Goal: Transaction & Acquisition: Purchase product/service

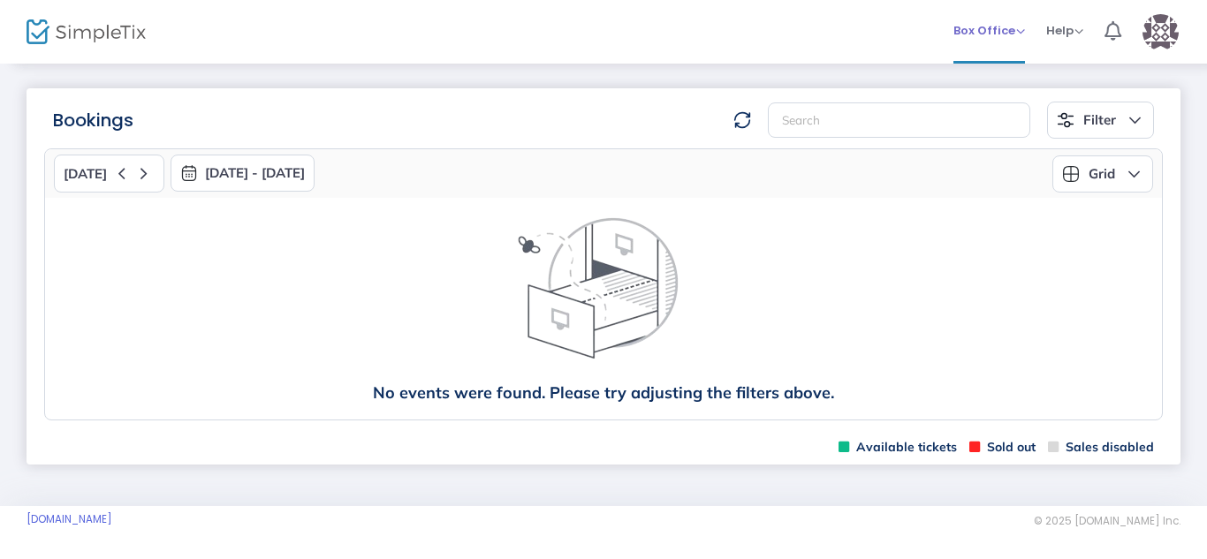
click at [990, 37] on span "Box Office" at bounding box center [989, 30] width 72 height 17
click at [981, 55] on li "Sell Tickets" at bounding box center [1016, 59] width 126 height 34
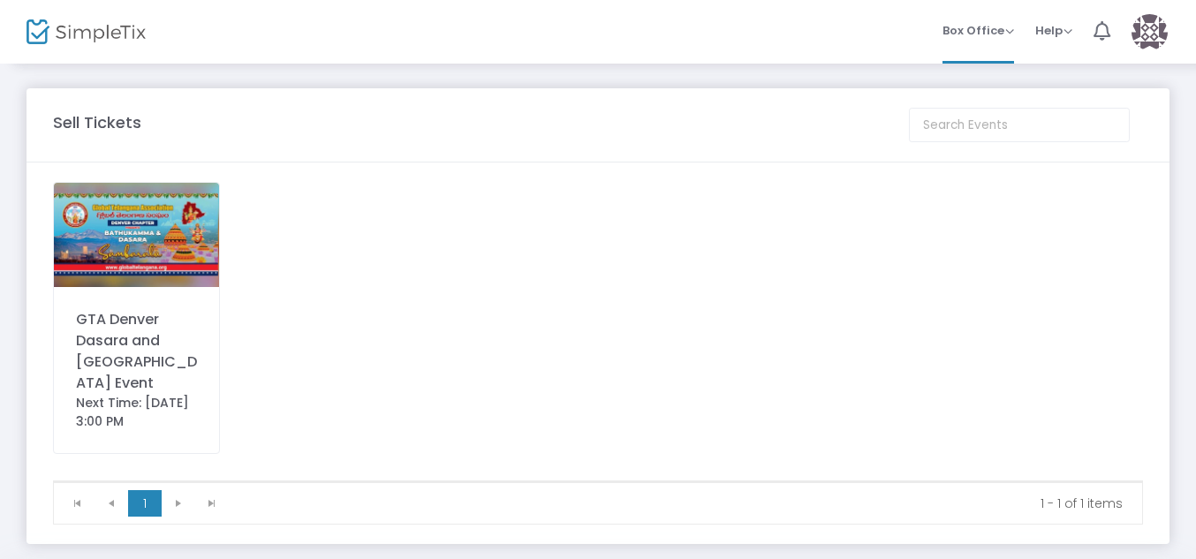
click at [133, 327] on div "GTA Denver Dasara and [GEOGRAPHIC_DATA] Event" at bounding box center [136, 351] width 121 height 85
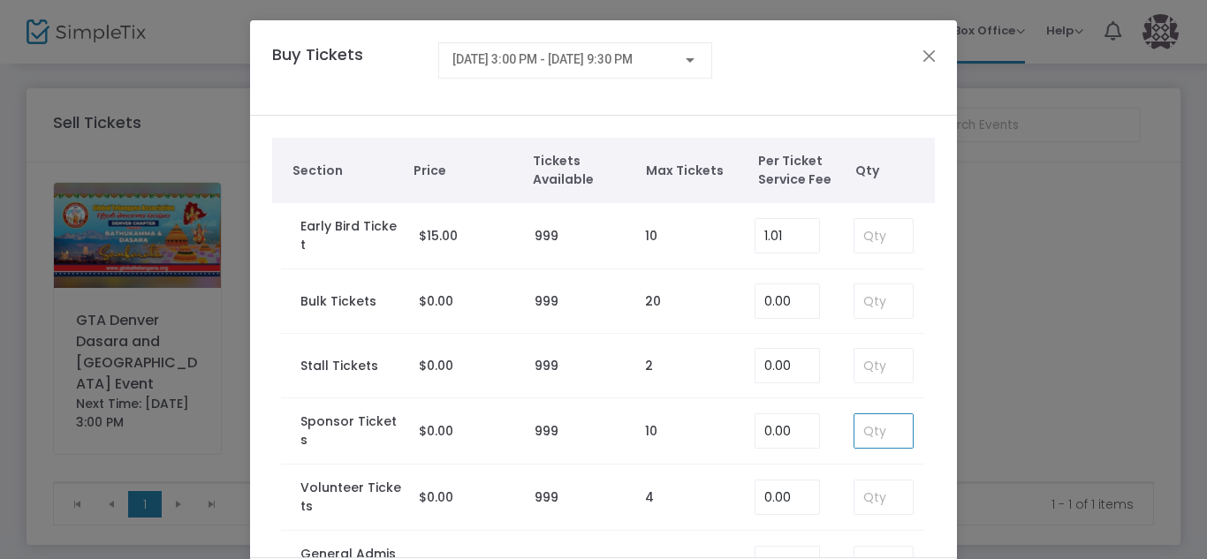
click at [861, 430] on input at bounding box center [883, 431] width 58 height 34
type input "2"
click at [811, 441] on td "0.00" at bounding box center [791, 431] width 90 height 66
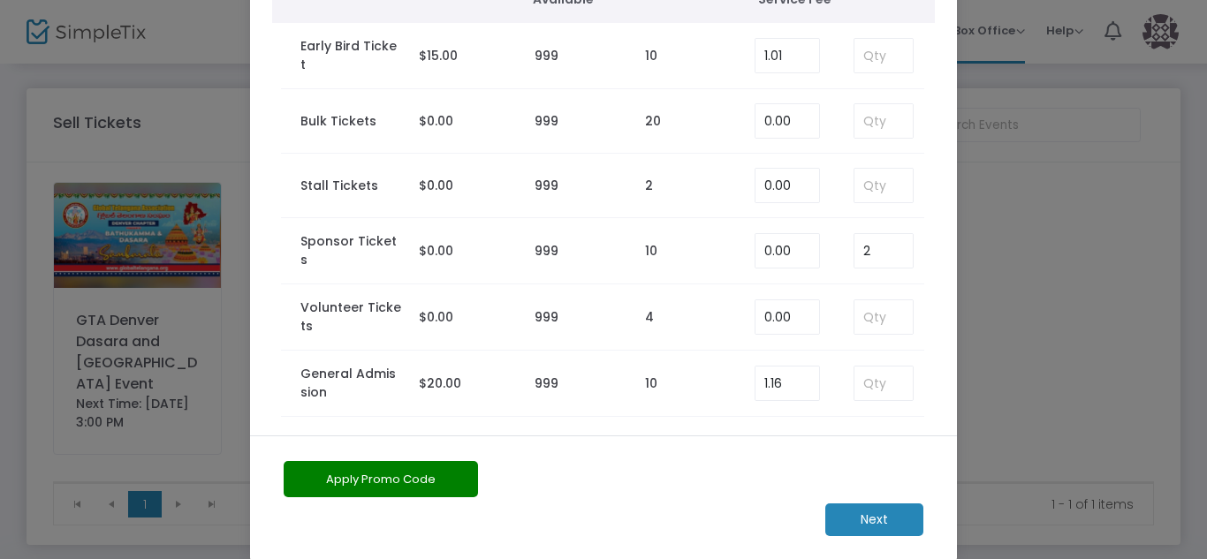
scroll to position [124, 0]
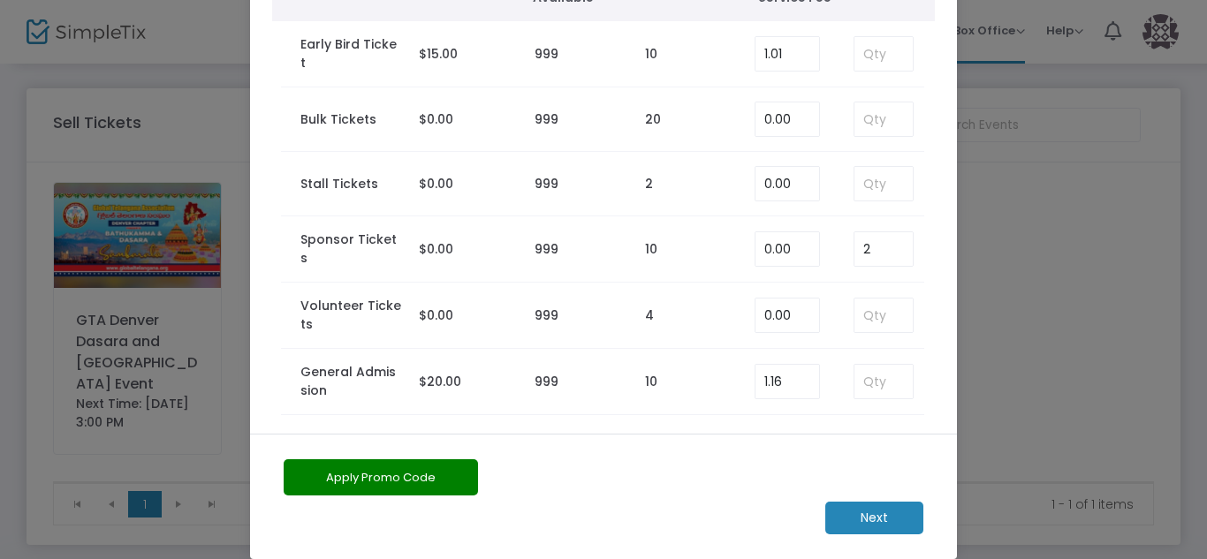
click at [866, 512] on m-button "Next" at bounding box center [874, 518] width 98 height 33
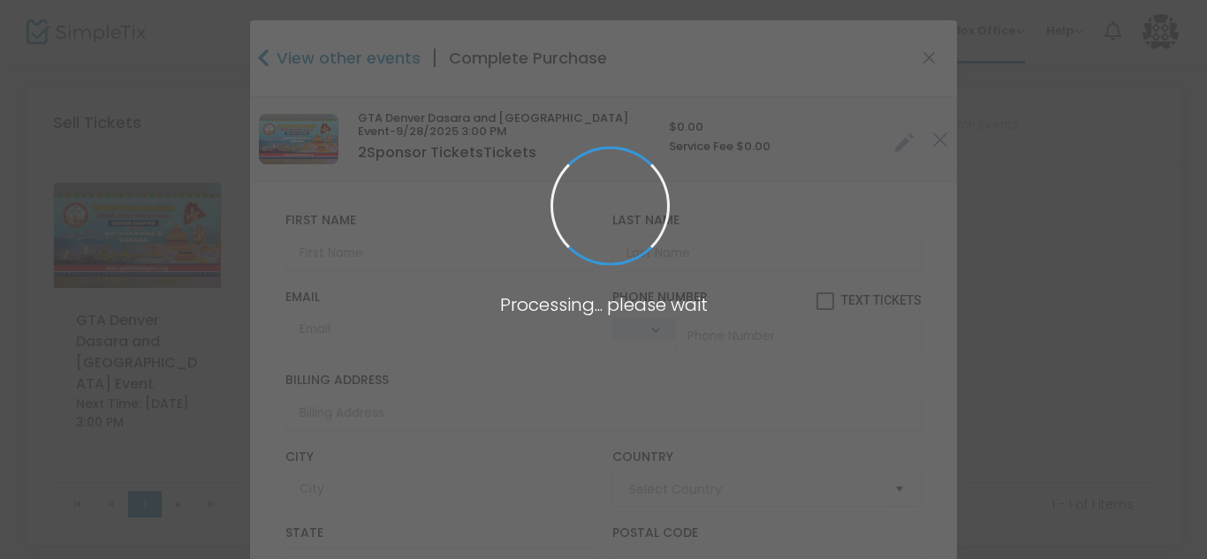
type input "[GEOGRAPHIC_DATA]"
type input "[US_STATE]"
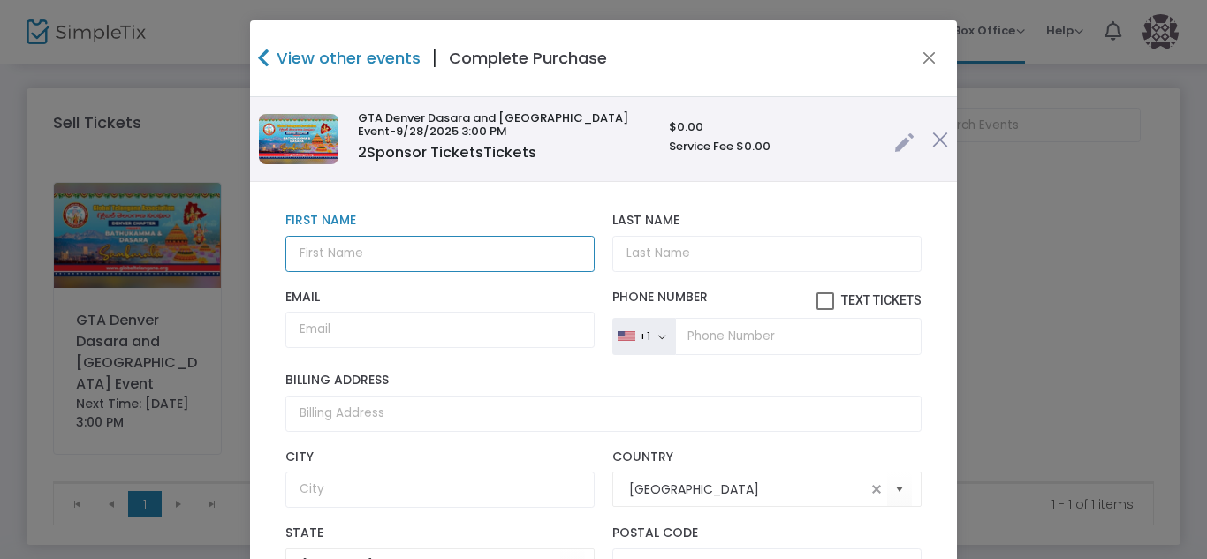
click at [376, 262] on input "text" at bounding box center [439, 254] width 309 height 36
type input "Kanthi"
click at [376, 262] on input "Kanthi" at bounding box center [439, 254] width 309 height 36
